Goal: Task Accomplishment & Management: Use online tool/utility

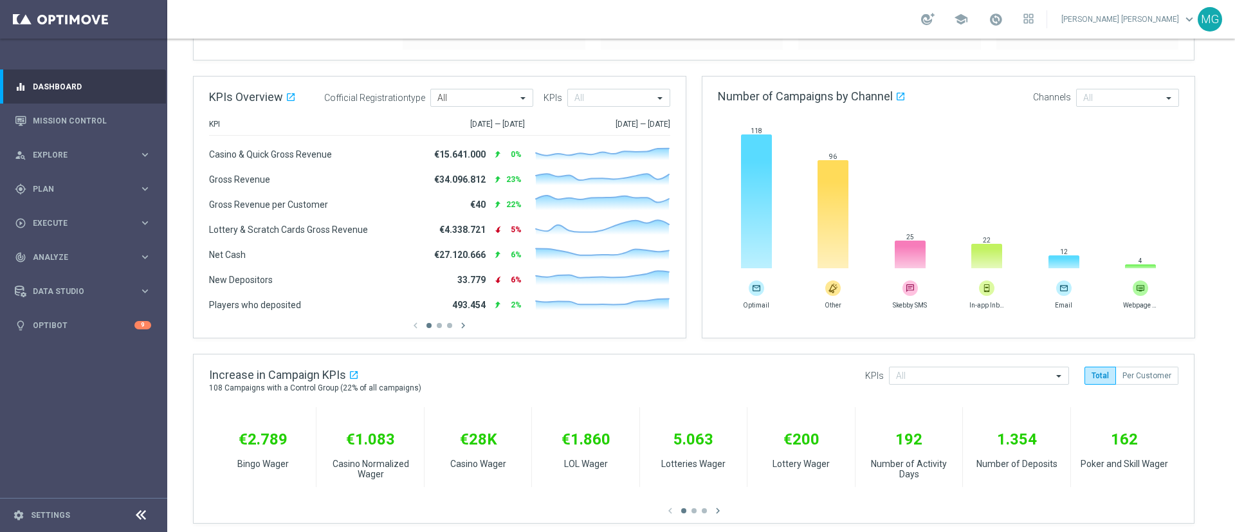
scroll to position [160, 0]
click at [935, 21] on div at bounding box center [928, 19] width 14 height 12
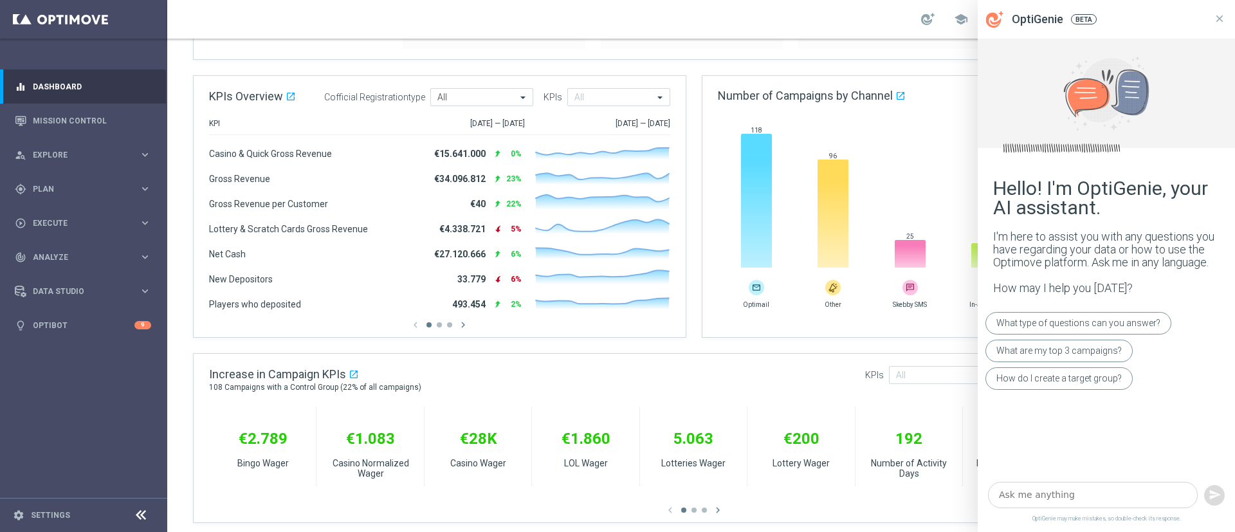
click at [1050, 496] on textarea at bounding box center [1093, 495] width 210 height 26
click at [64, 189] on span "Plan" at bounding box center [86, 189] width 106 height 8
click at [50, 275] on link "Streams" at bounding box center [83, 273] width 100 height 10
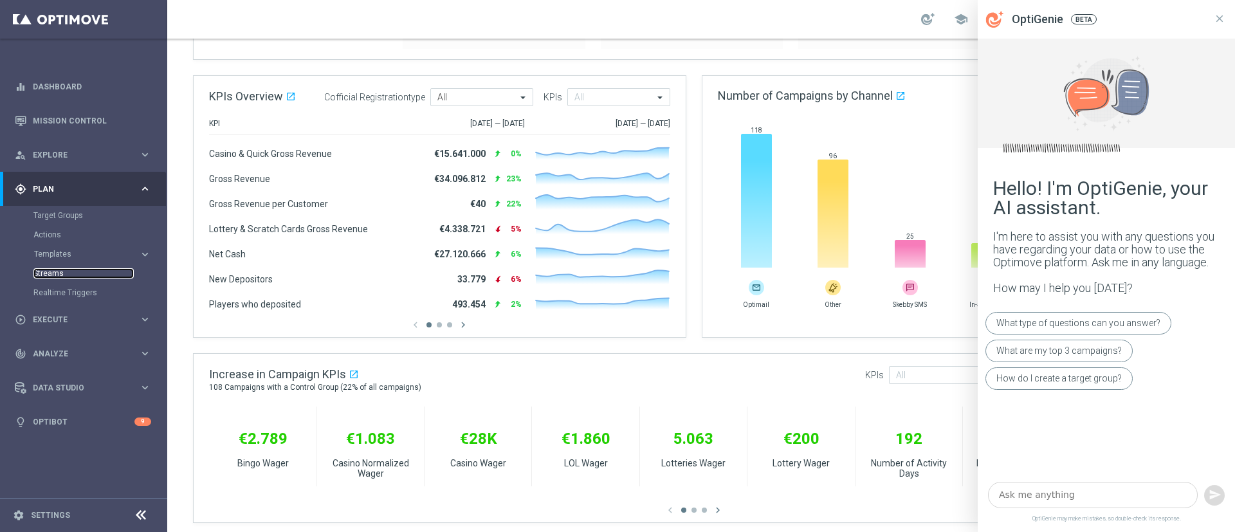
scroll to position [0, 0]
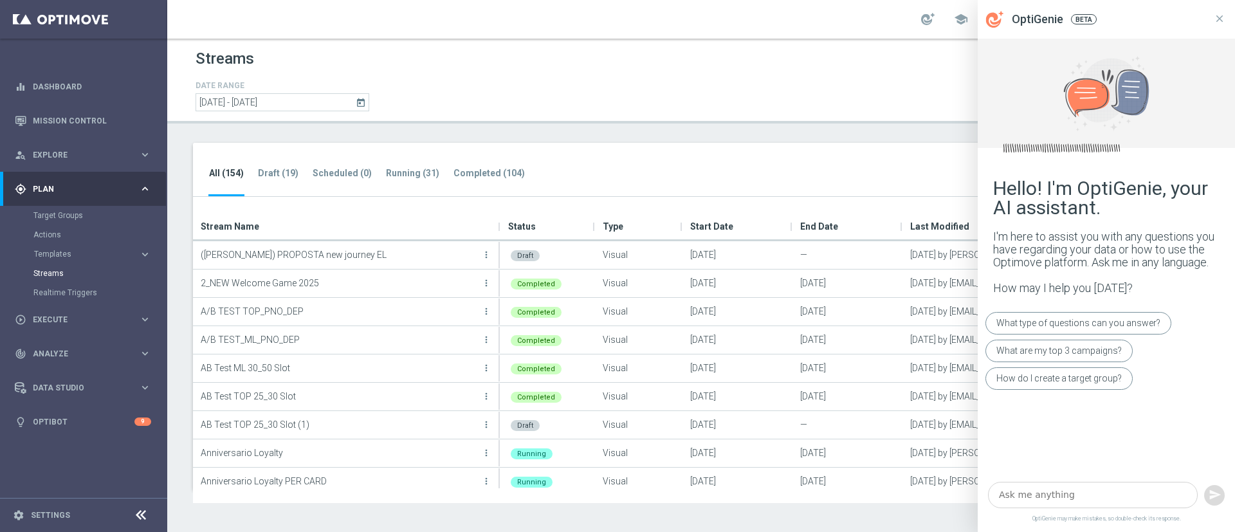
click at [787, 167] on div "All (154) Draft (19) Scheduled (0) Running (31) Completed (104) search" at bounding box center [701, 170] width 1016 height 55
click at [1216, 19] on icon at bounding box center [1220, 19] width 12 height 12
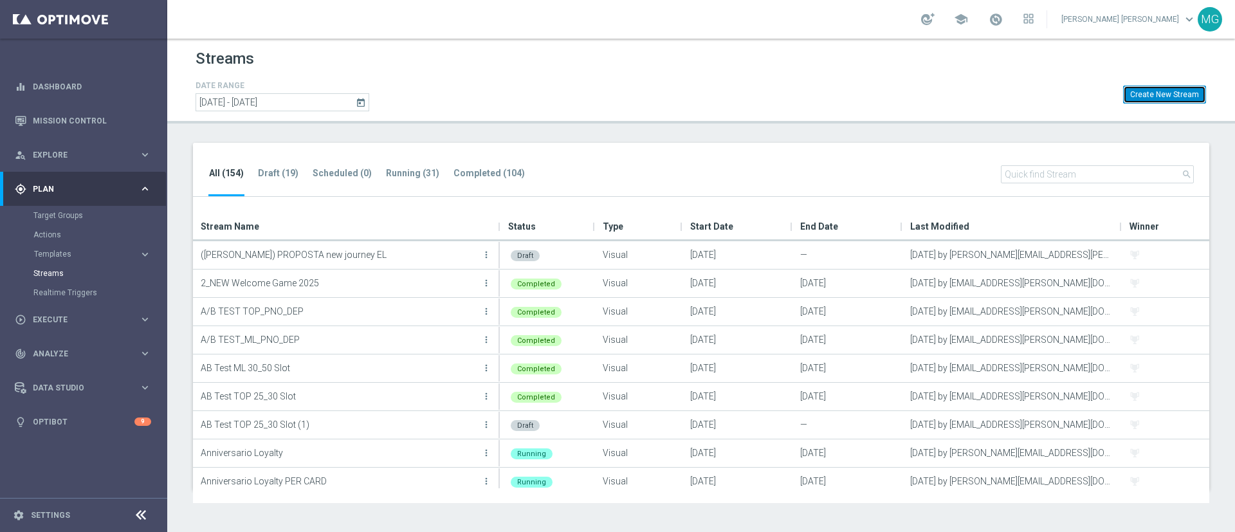
click at [1158, 89] on button "Create New Stream" at bounding box center [1164, 95] width 83 height 18
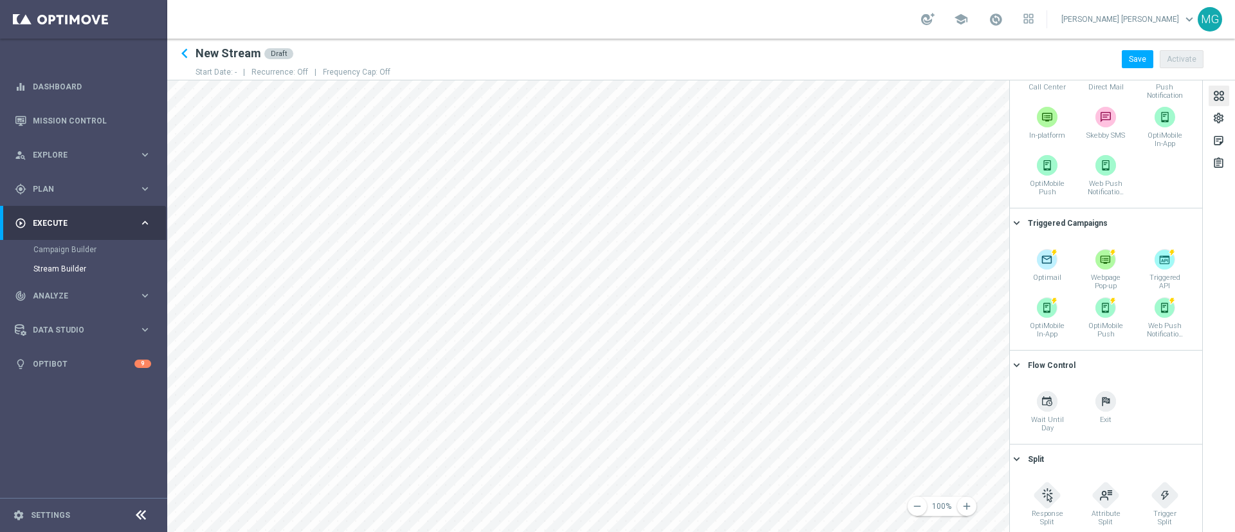
scroll to position [208, 0]
click at [935, 23] on div at bounding box center [928, 19] width 14 height 12
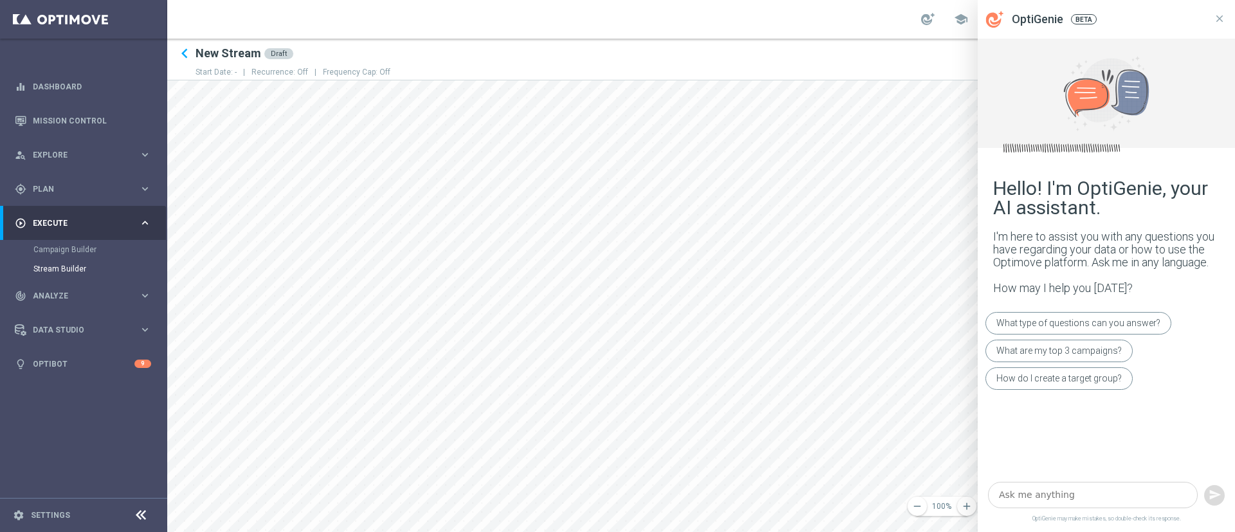
click at [1045, 498] on textarea at bounding box center [1093, 495] width 210 height 26
type textarea "streams flow control"
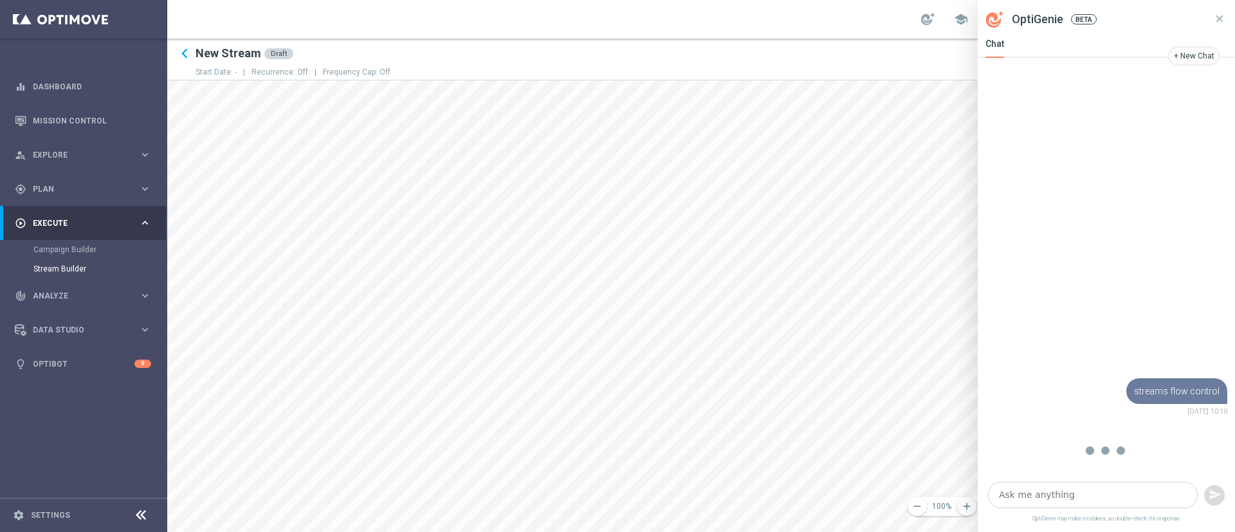
click at [1047, 495] on textarea at bounding box center [1093, 495] width 210 height 26
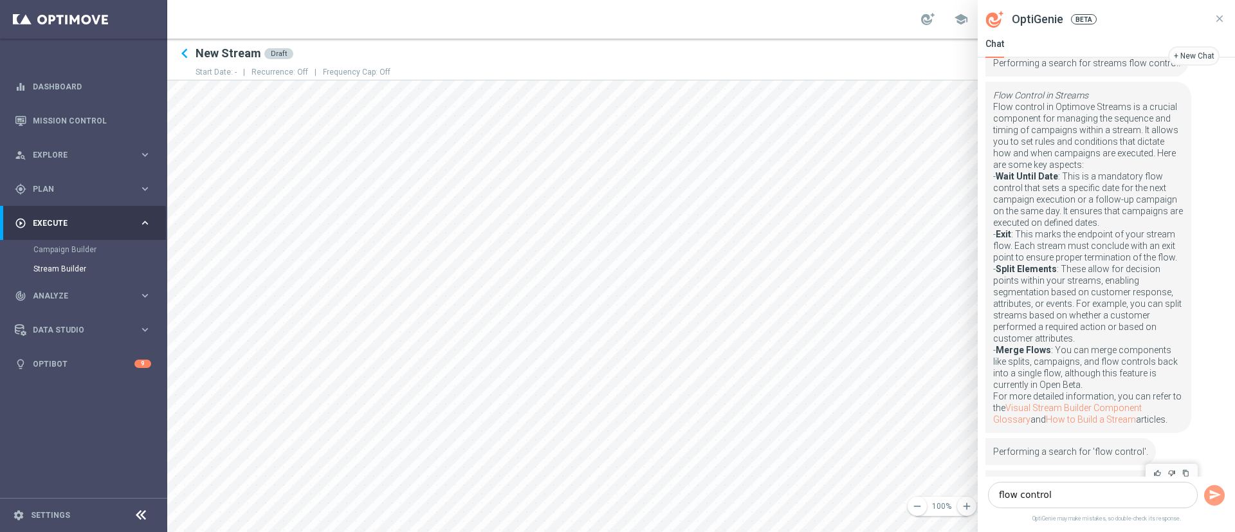
scroll to position [552, 0]
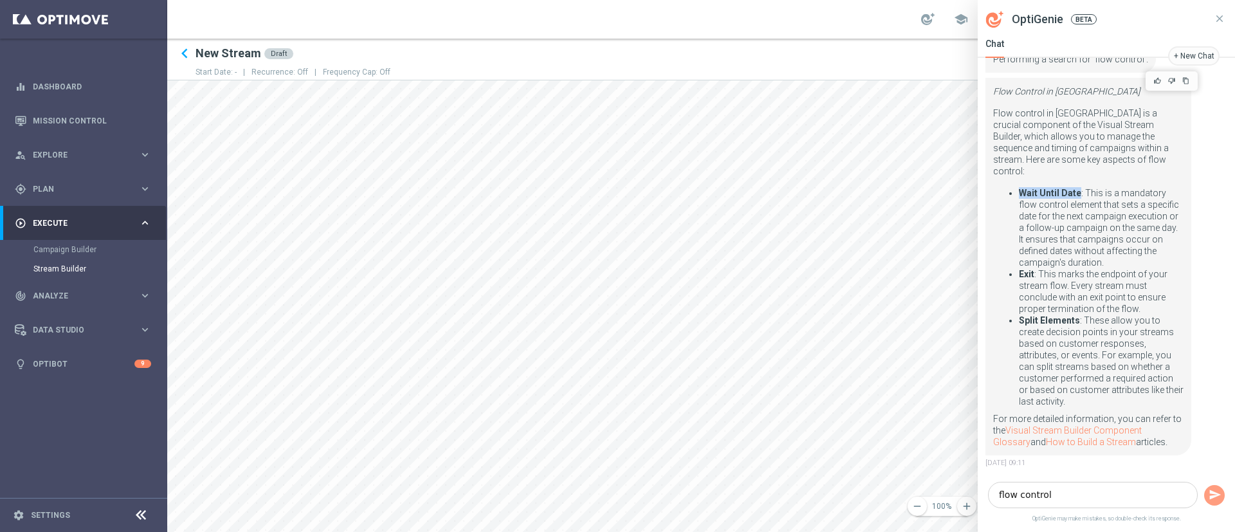
drag, startPoint x: 1079, startPoint y: 183, endPoint x: 1016, endPoint y: 182, distance: 63.0
click at [1016, 187] on ul "Wait Until Date : This is a mandatory flow control element that sets a specific…" at bounding box center [1088, 297] width 190 height 220
copy strong "Wait Until Date"
drag, startPoint x: 1064, startPoint y: 492, endPoint x: 985, endPoint y: 494, distance: 79.1
click at [985, 494] on div "flow control" at bounding box center [1106, 495] width 257 height 37
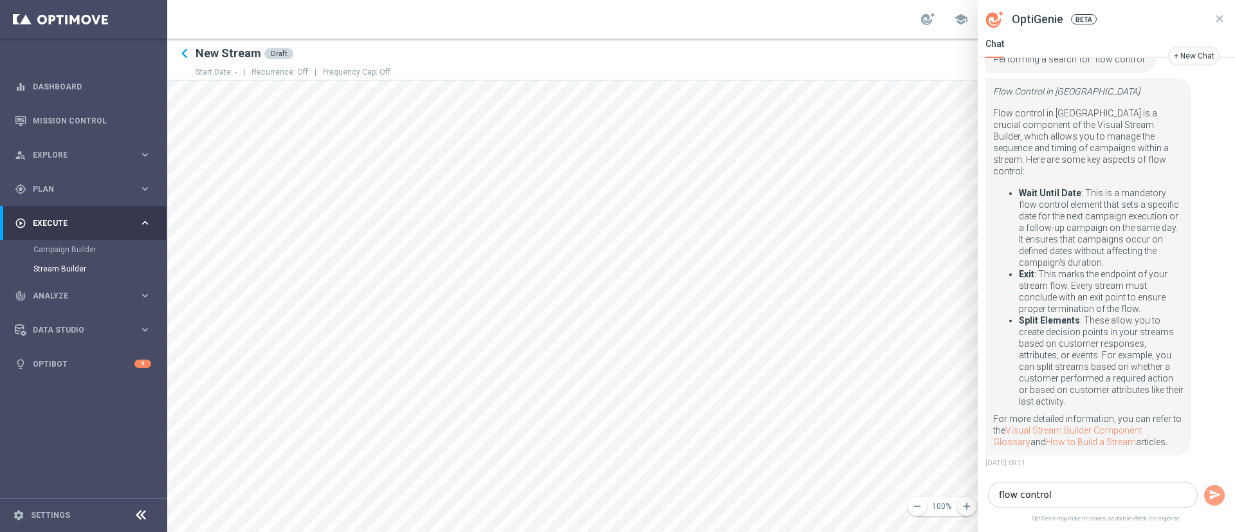
paste textarea "Wait Until Date"
type textarea "Wait Until Date"
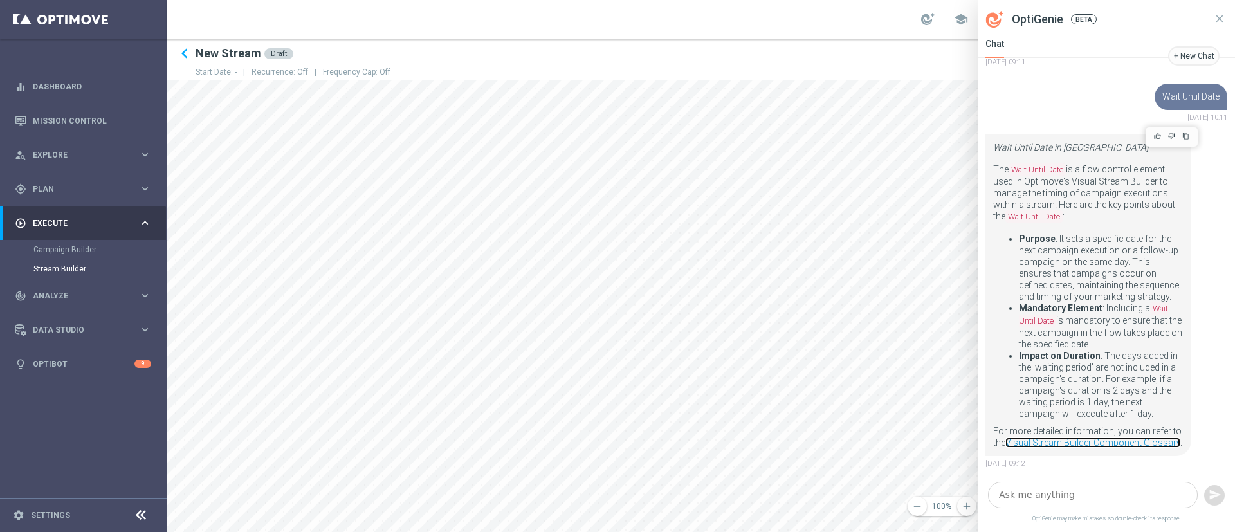
scroll to position [974, 0]
click at [1036, 492] on textarea at bounding box center [1093, 495] width 210 height 26
type textarea "wait until date on the same day"
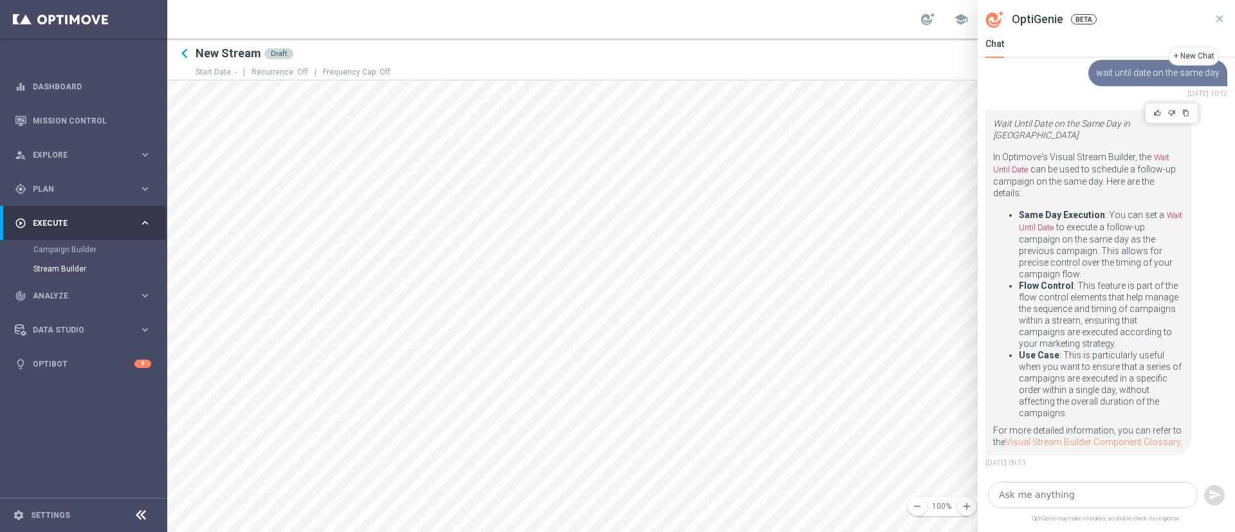
scroll to position [1396, 0]
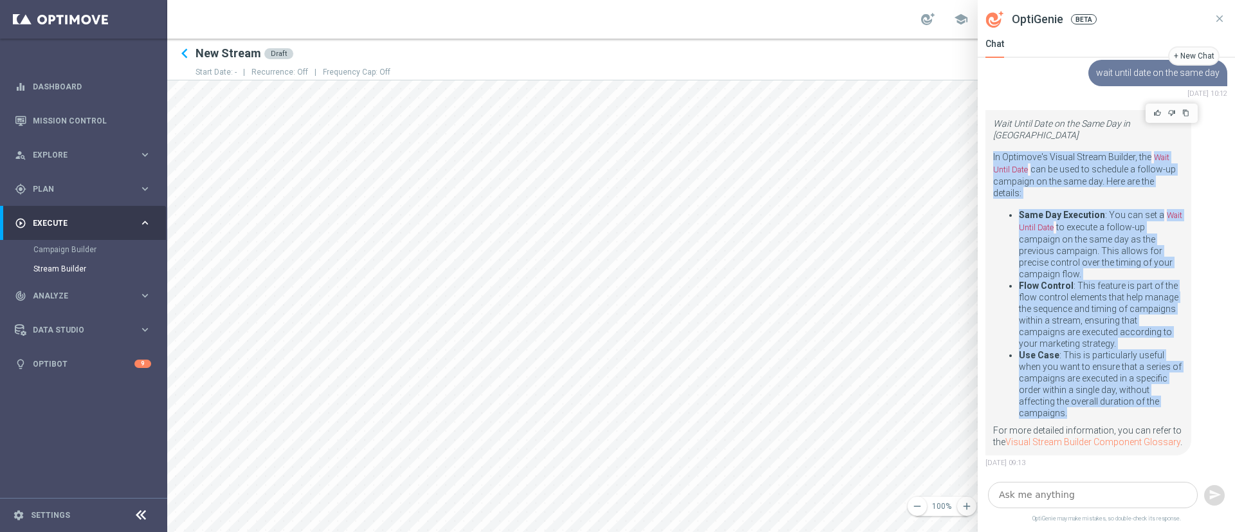
drag, startPoint x: 994, startPoint y: 148, endPoint x: 1101, endPoint y: 399, distance: 273.0
click at [1101, 399] on div "Wait Until Date on the Same Day in Optimove In Optimove's Visual Stream Builder…" at bounding box center [1088, 283] width 190 height 330
copy div "In Optimove's Visual Stream Builder, the Wait Until Date can be used to schedul…"
